Goal: Find specific page/section: Find specific page/section

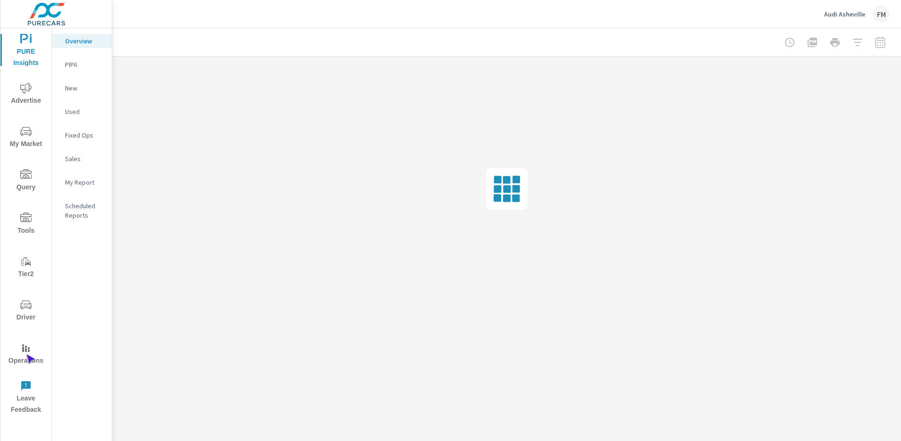
click at [26, 355] on span "Operations" at bounding box center [25, 355] width 45 height 24
